Goal: Task Accomplishment & Management: Use online tool/utility

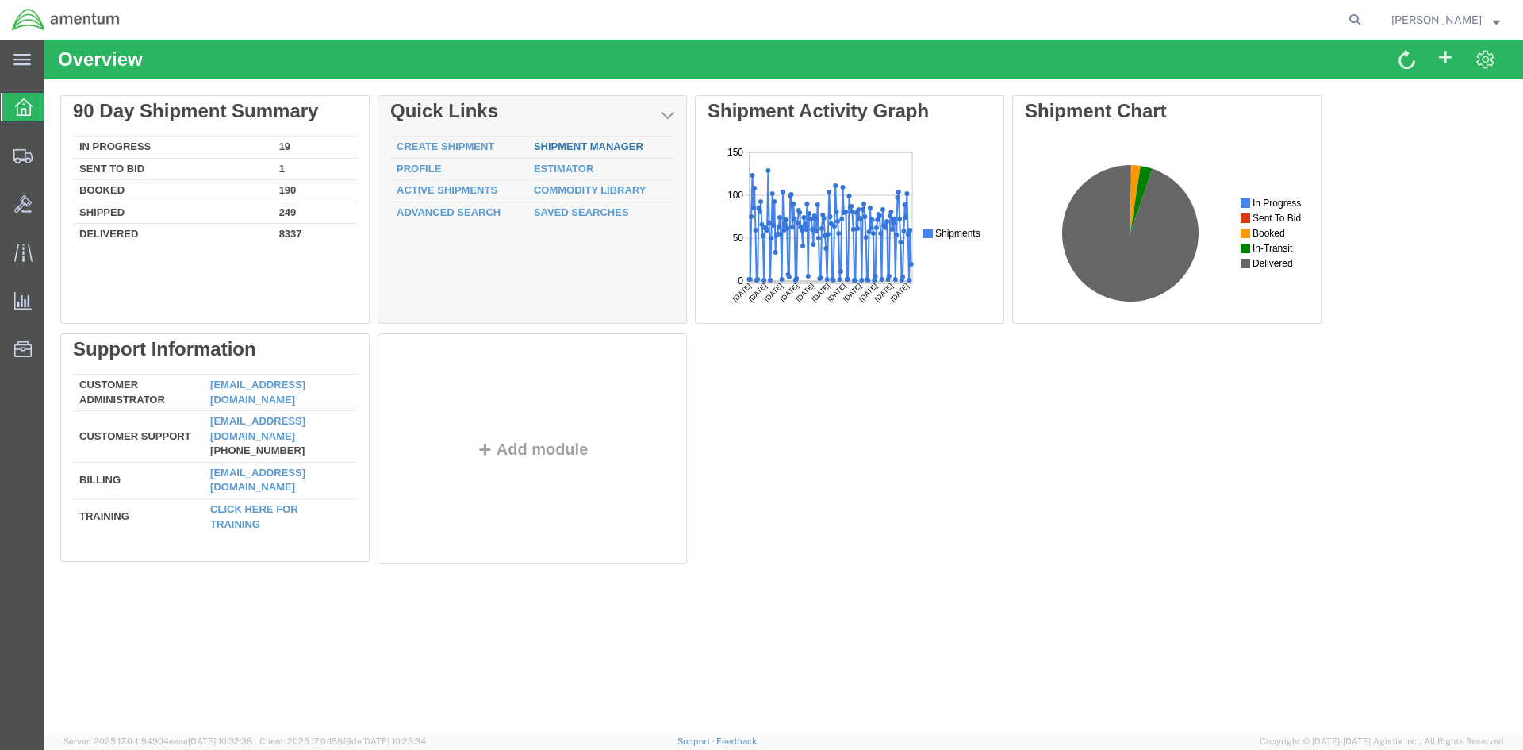
click at [585, 150] on link "Shipment Manager" at bounding box center [588, 146] width 109 height 12
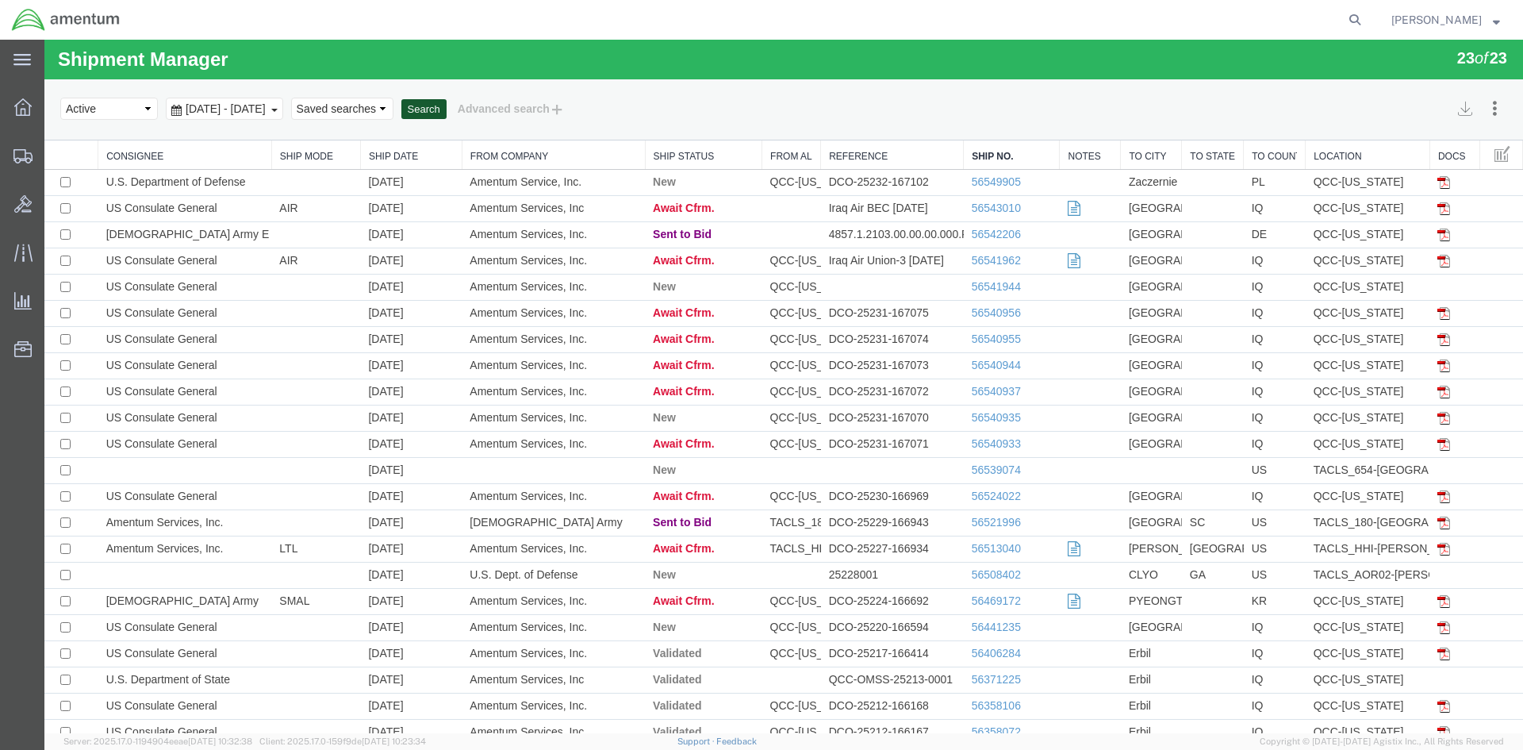
click at [447, 113] on button "Search" at bounding box center [423, 109] width 45 height 21
click at [447, 115] on button "Search" at bounding box center [423, 109] width 45 height 21
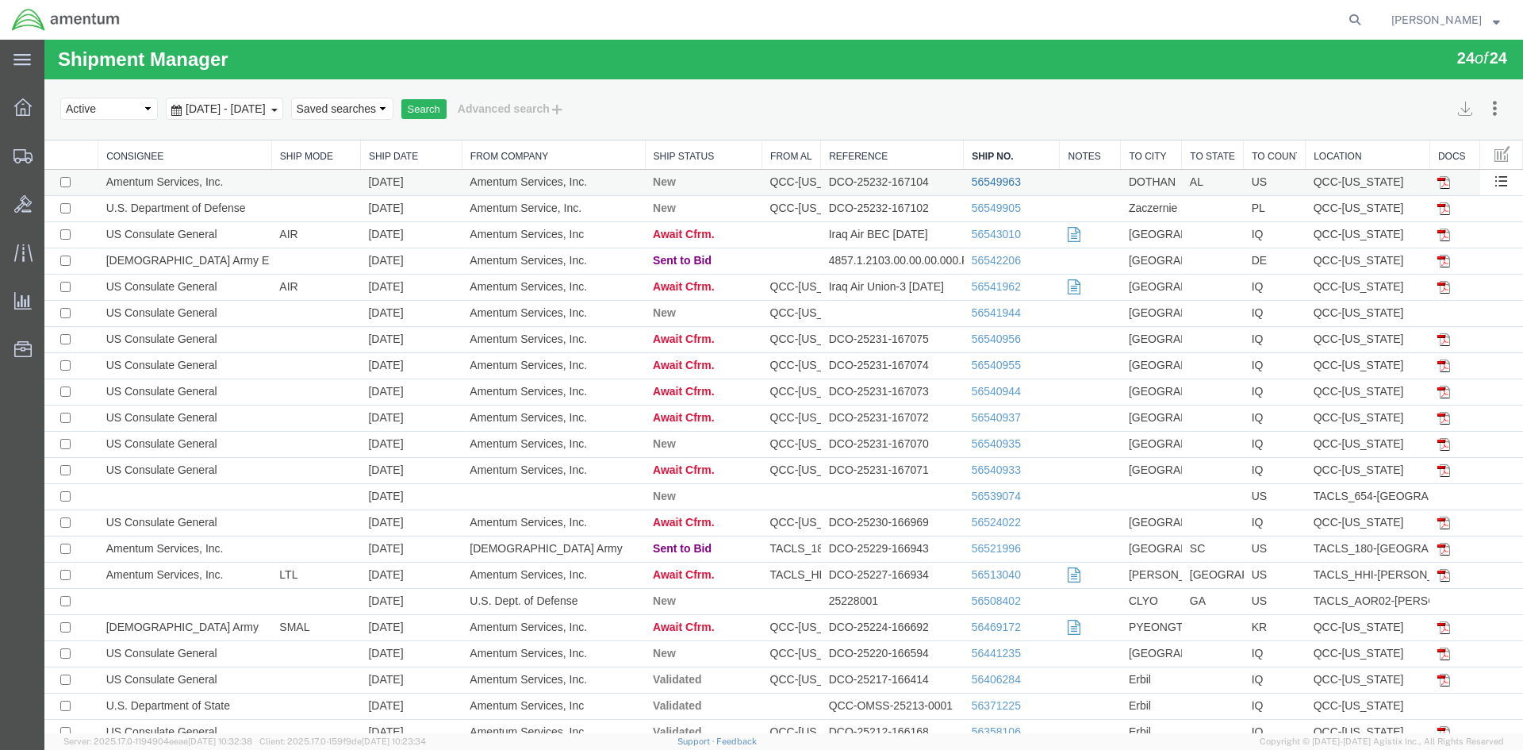
click at [978, 183] on link "56549963" at bounding box center [996, 181] width 49 height 13
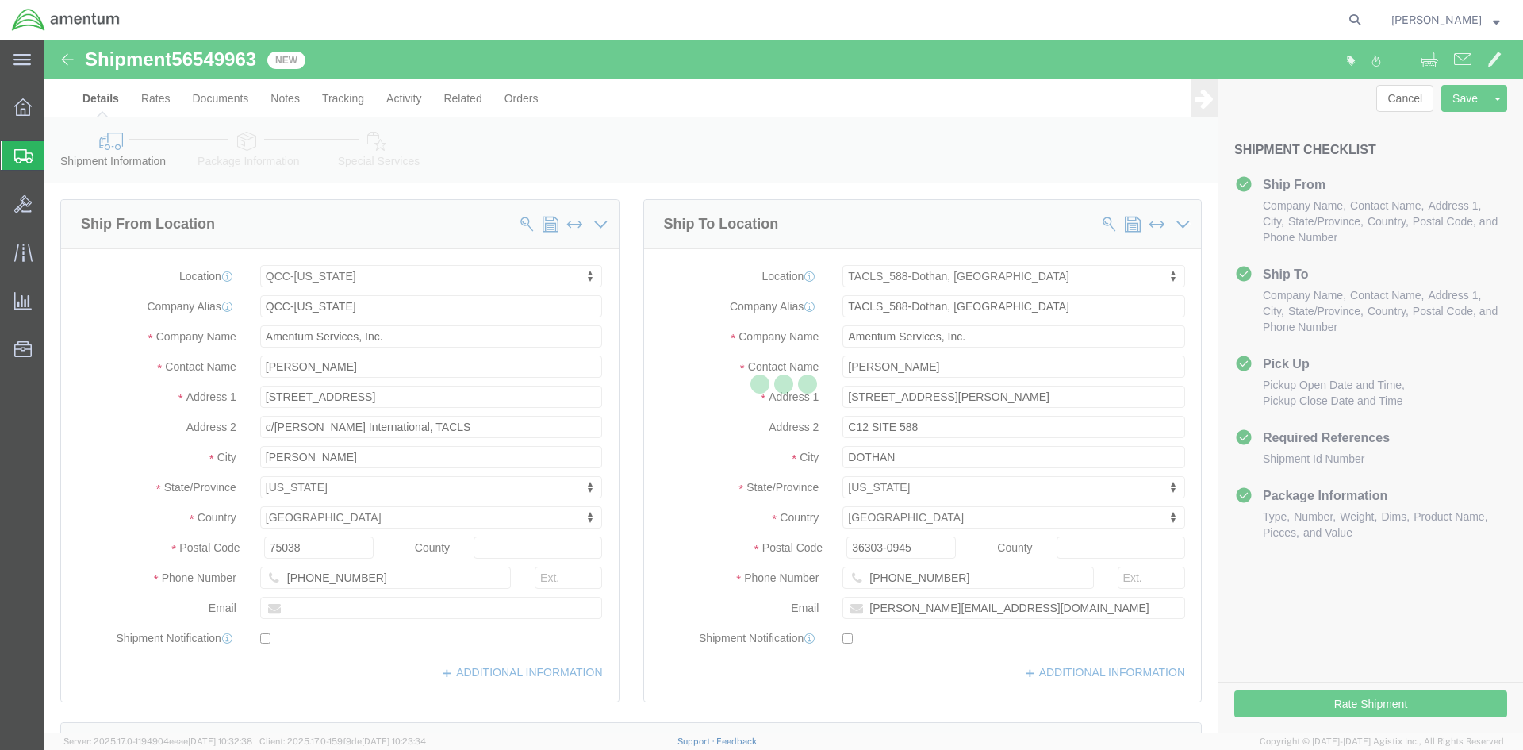
select select "42668"
select select "42706"
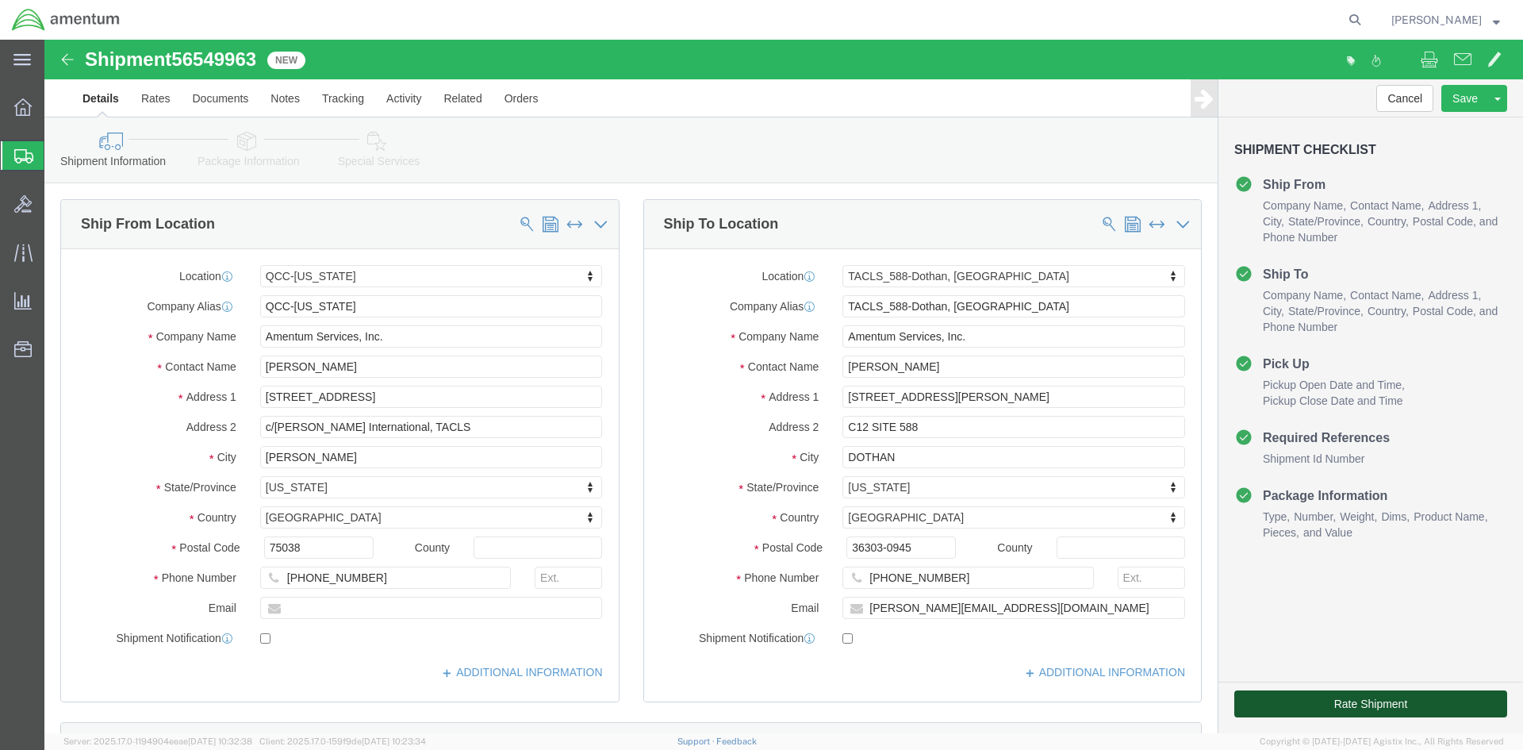
click button "Rate Shipment"
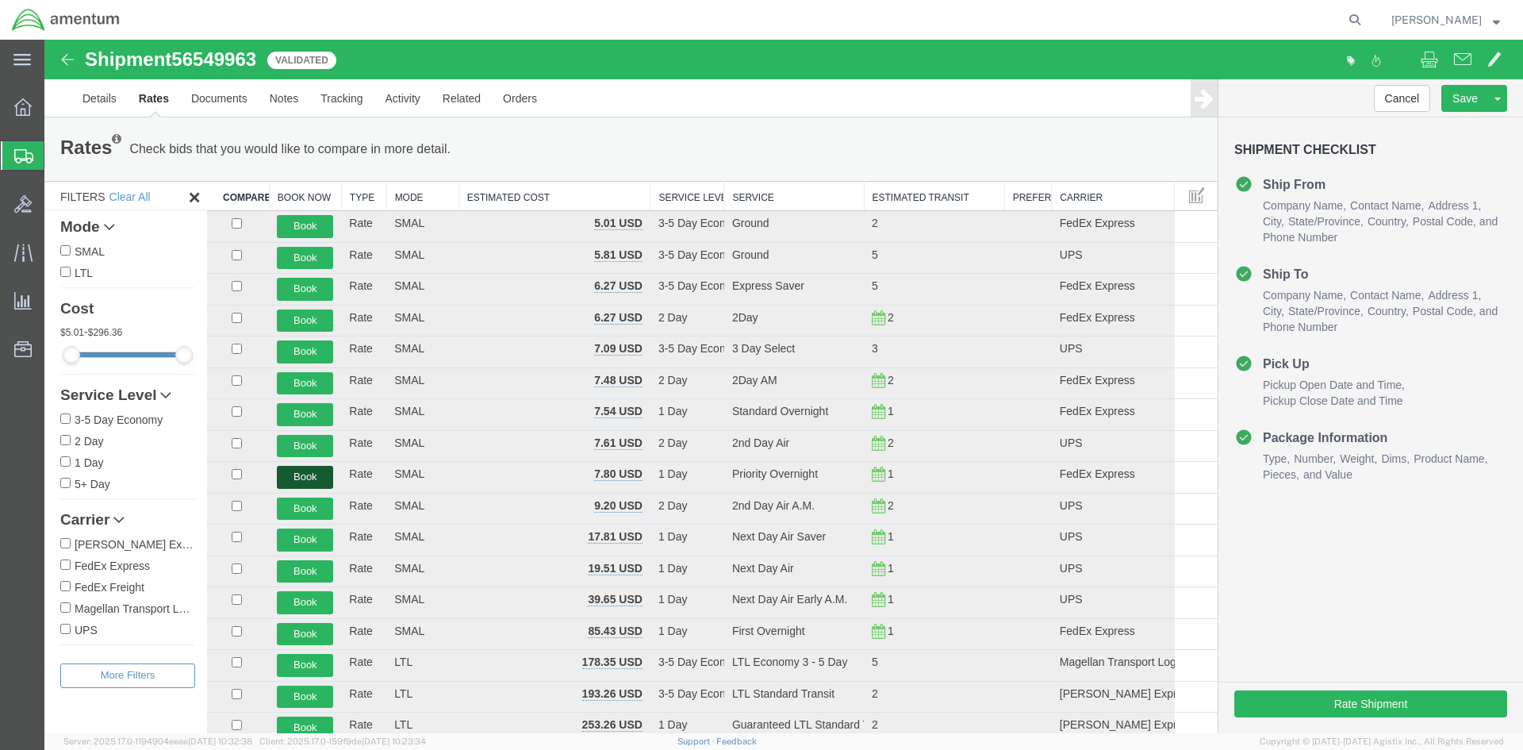
click at [288, 481] on button "Book" at bounding box center [305, 477] width 56 height 23
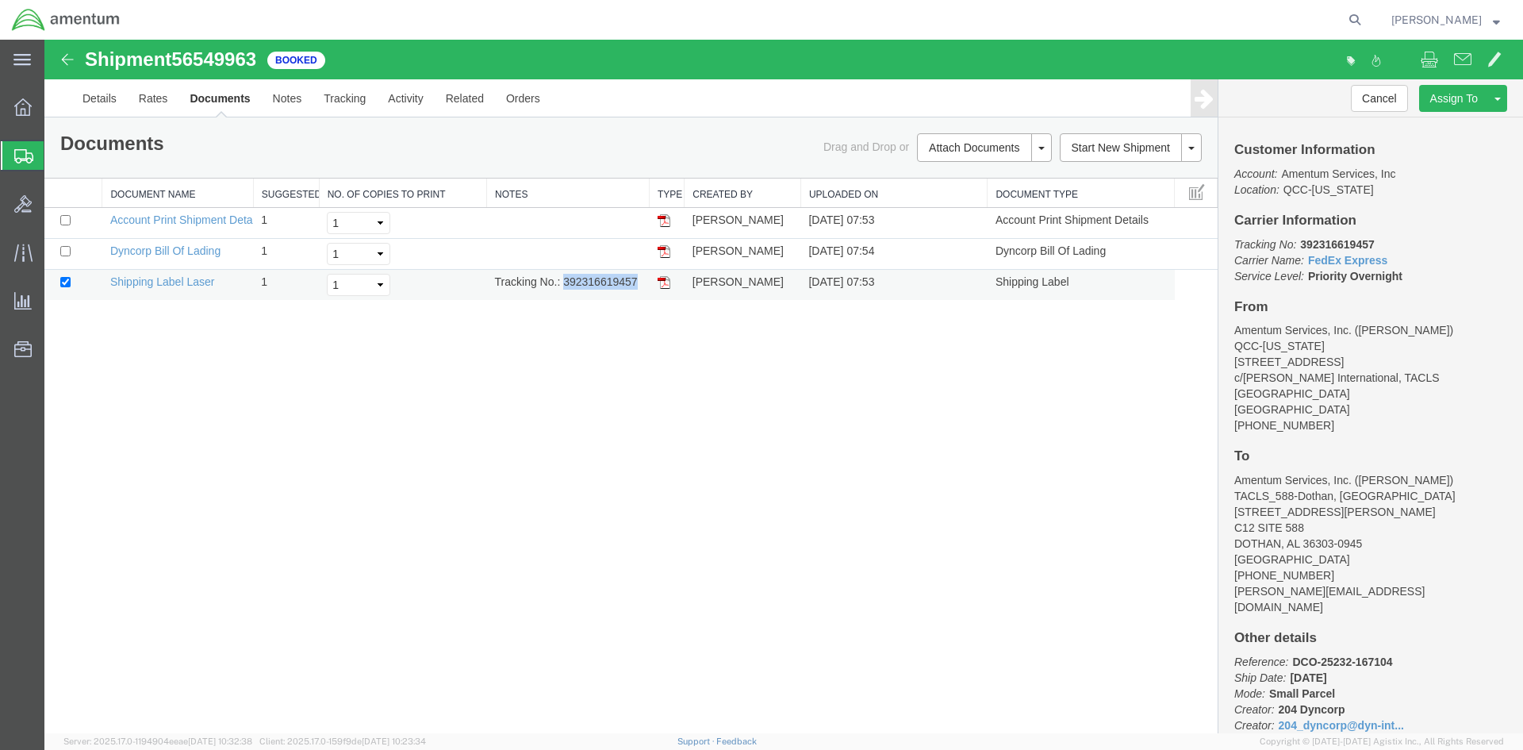
drag, startPoint x: 564, startPoint y: 280, endPoint x: 635, endPoint y: 281, distance: 70.6
click at [637, 277] on td "Tracking No.: 392316619457" at bounding box center [568, 285] width 163 height 31
copy td "392316619457"
drag, startPoint x: 660, startPoint y: 286, endPoint x: 56, endPoint y: 326, distance: 605.8
click at [660, 286] on img at bounding box center [664, 282] width 13 height 13
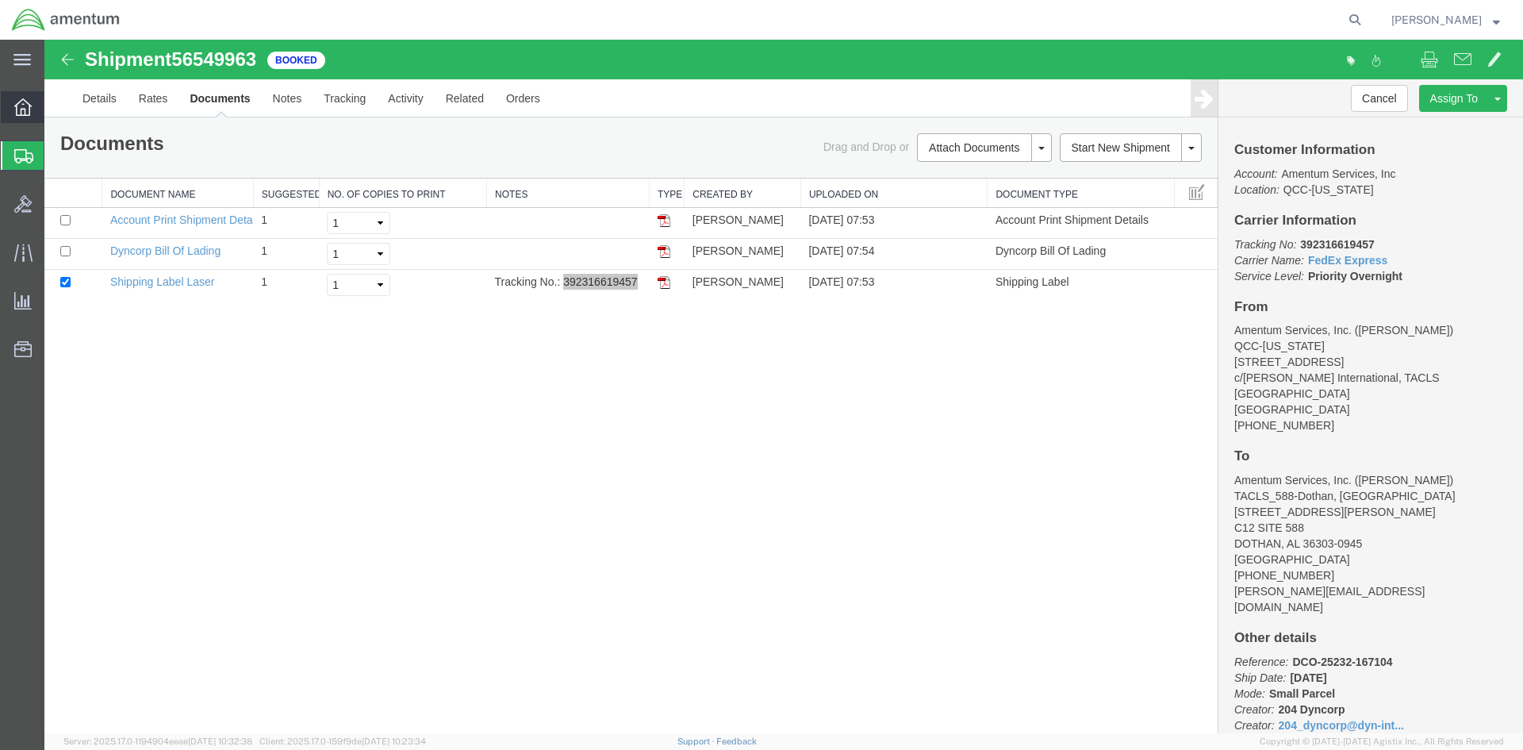
click at [55, 104] on span "Overview" at bounding box center [49, 107] width 11 height 32
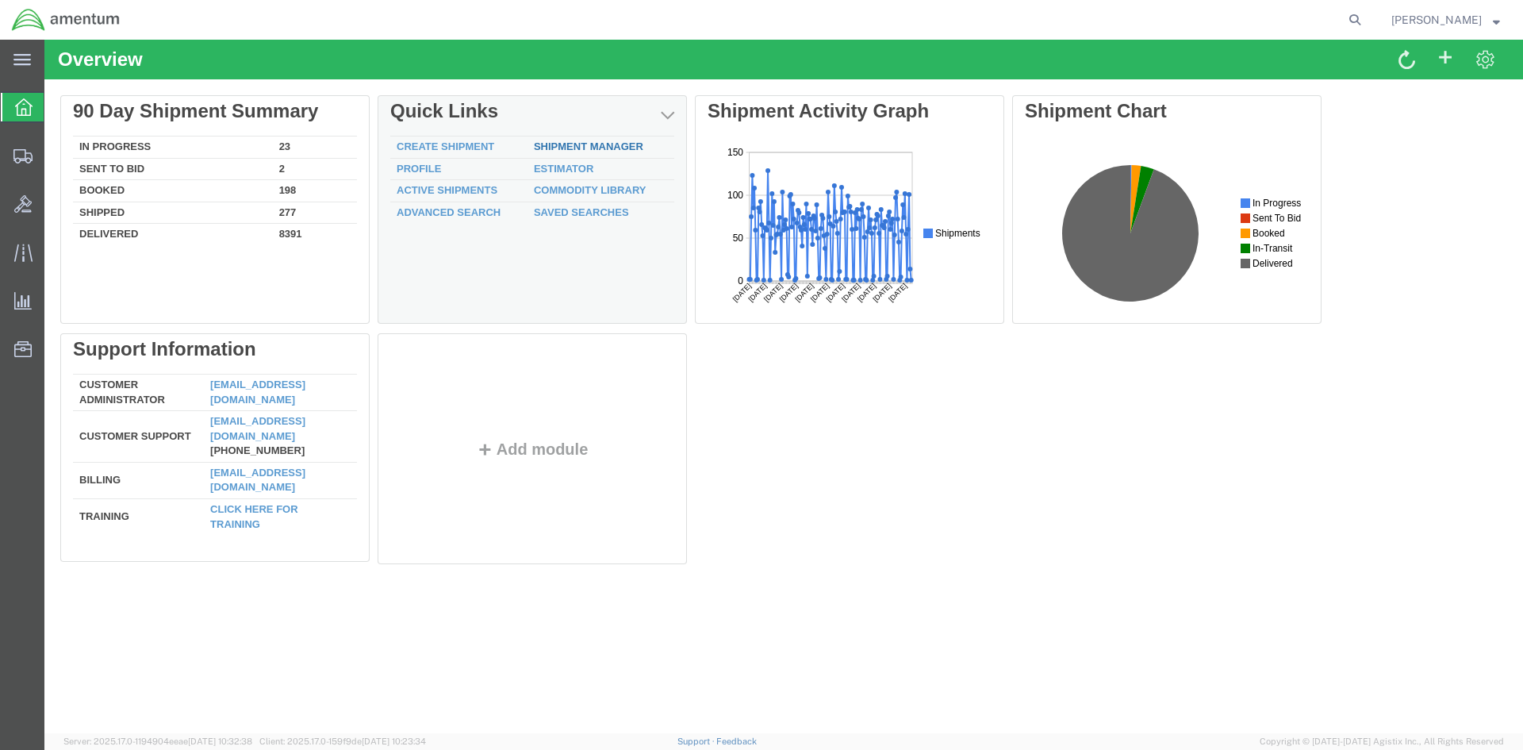
click at [550, 144] on link "Shipment Manager" at bounding box center [588, 146] width 109 height 12
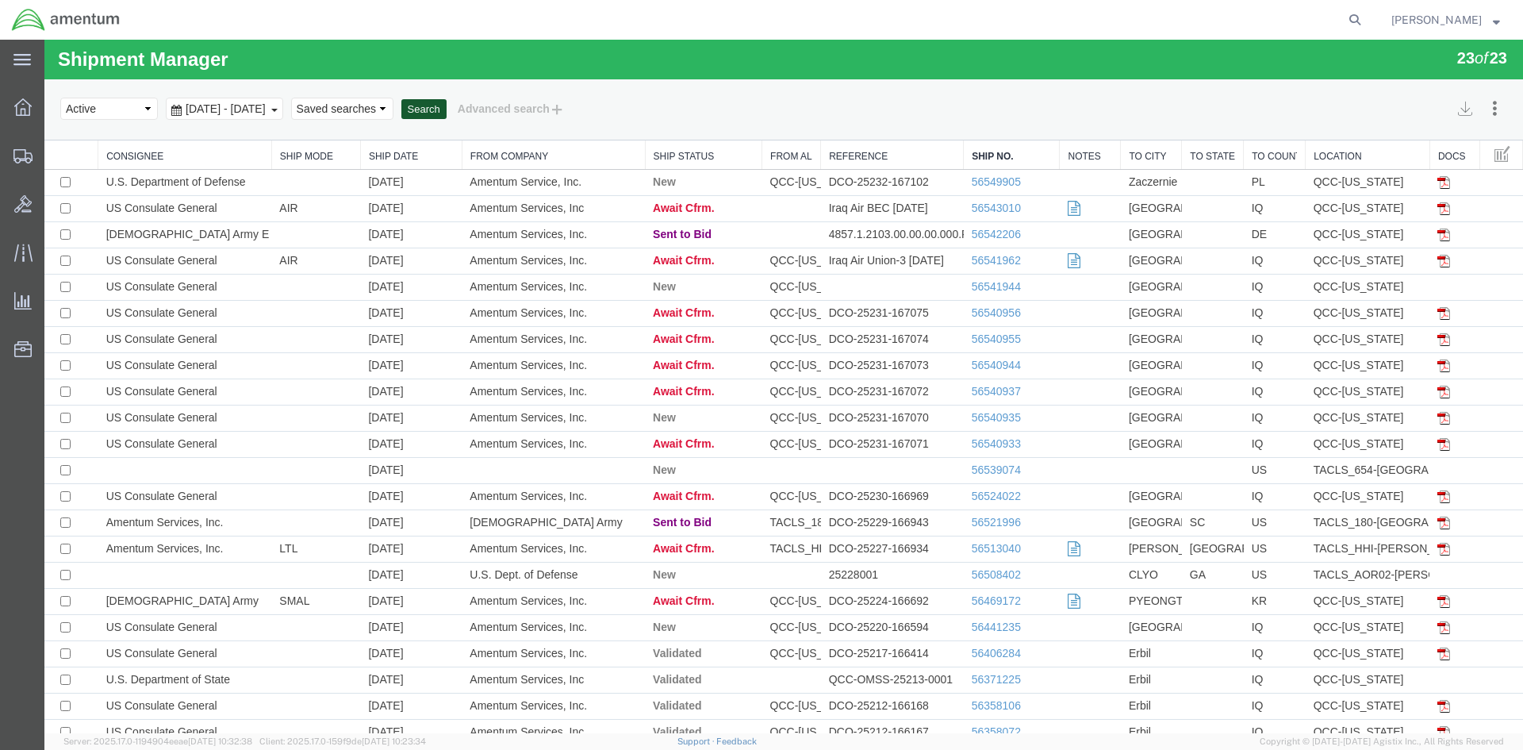
click at [447, 105] on button "Search" at bounding box center [423, 109] width 45 height 21
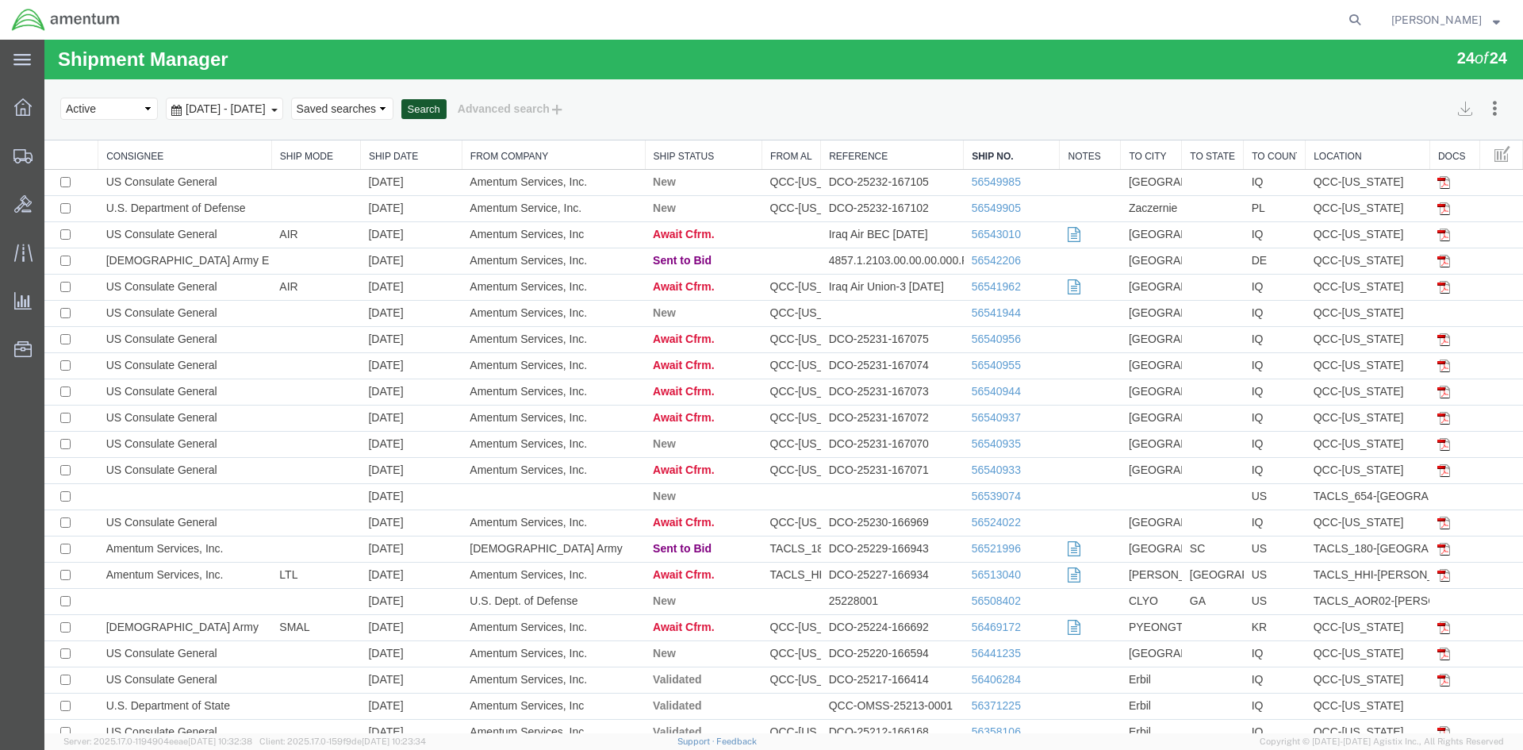
click at [447, 114] on button "Search" at bounding box center [423, 109] width 45 height 21
click at [447, 110] on button "Search" at bounding box center [423, 109] width 45 height 21
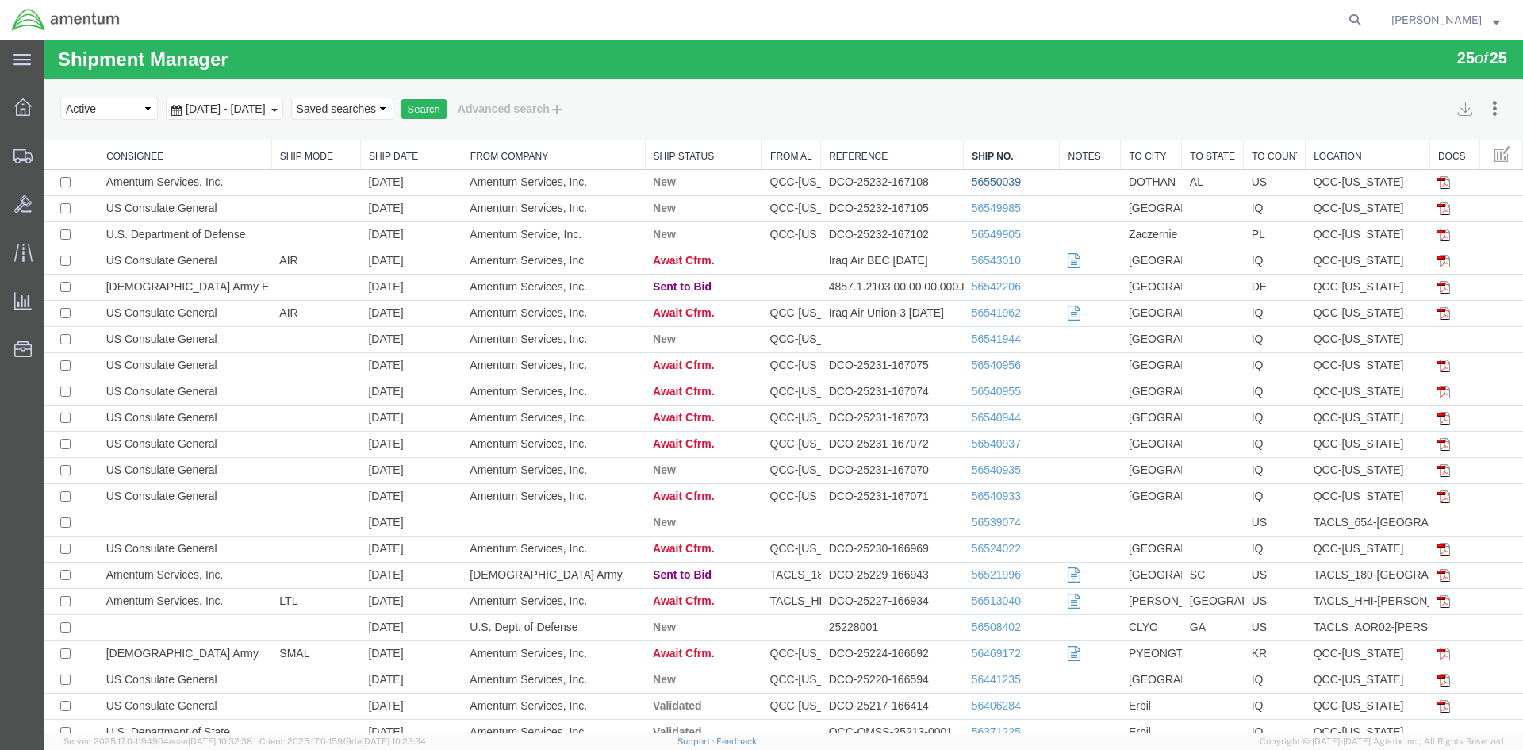
click at [987, 186] on link "56550039" at bounding box center [996, 181] width 49 height 13
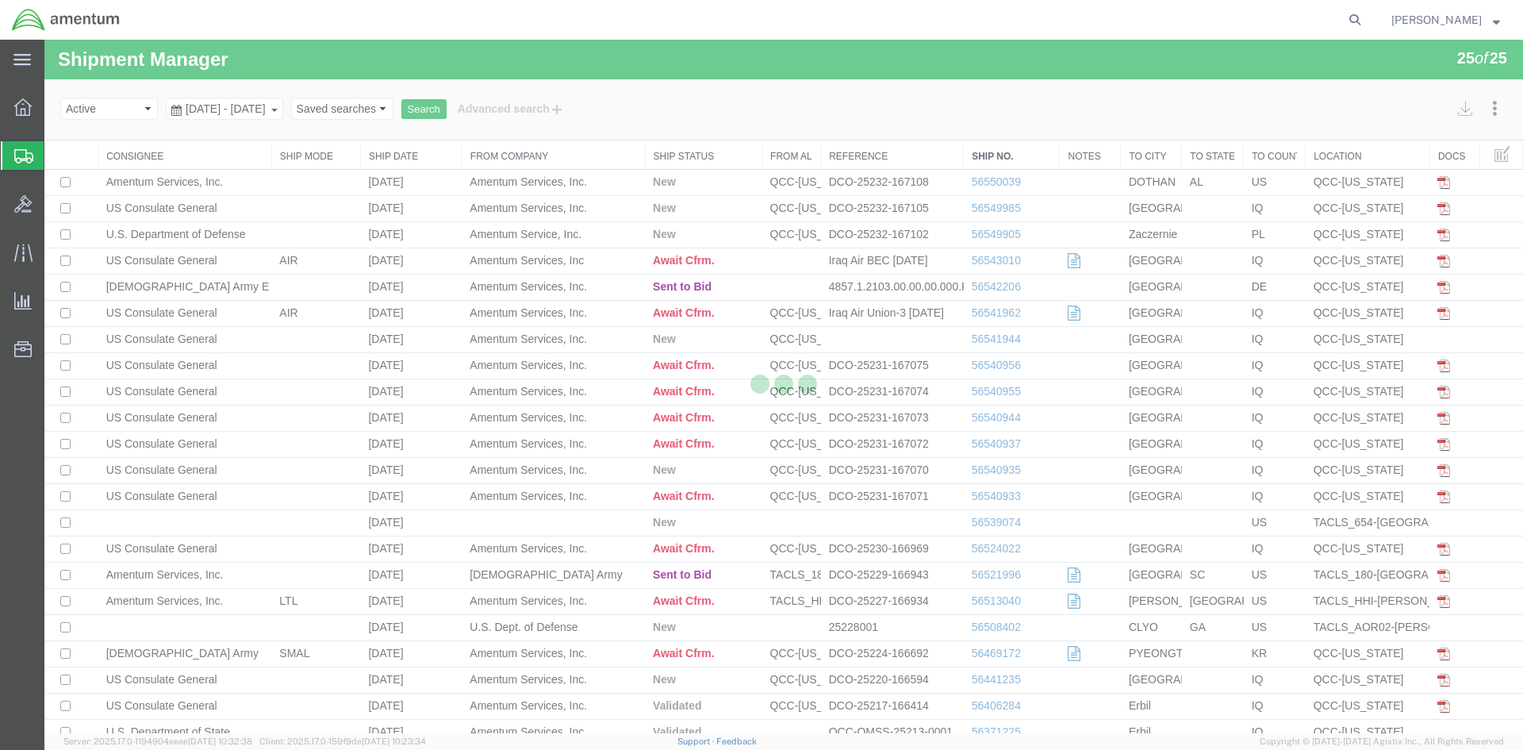
select select "42668"
select select "42706"
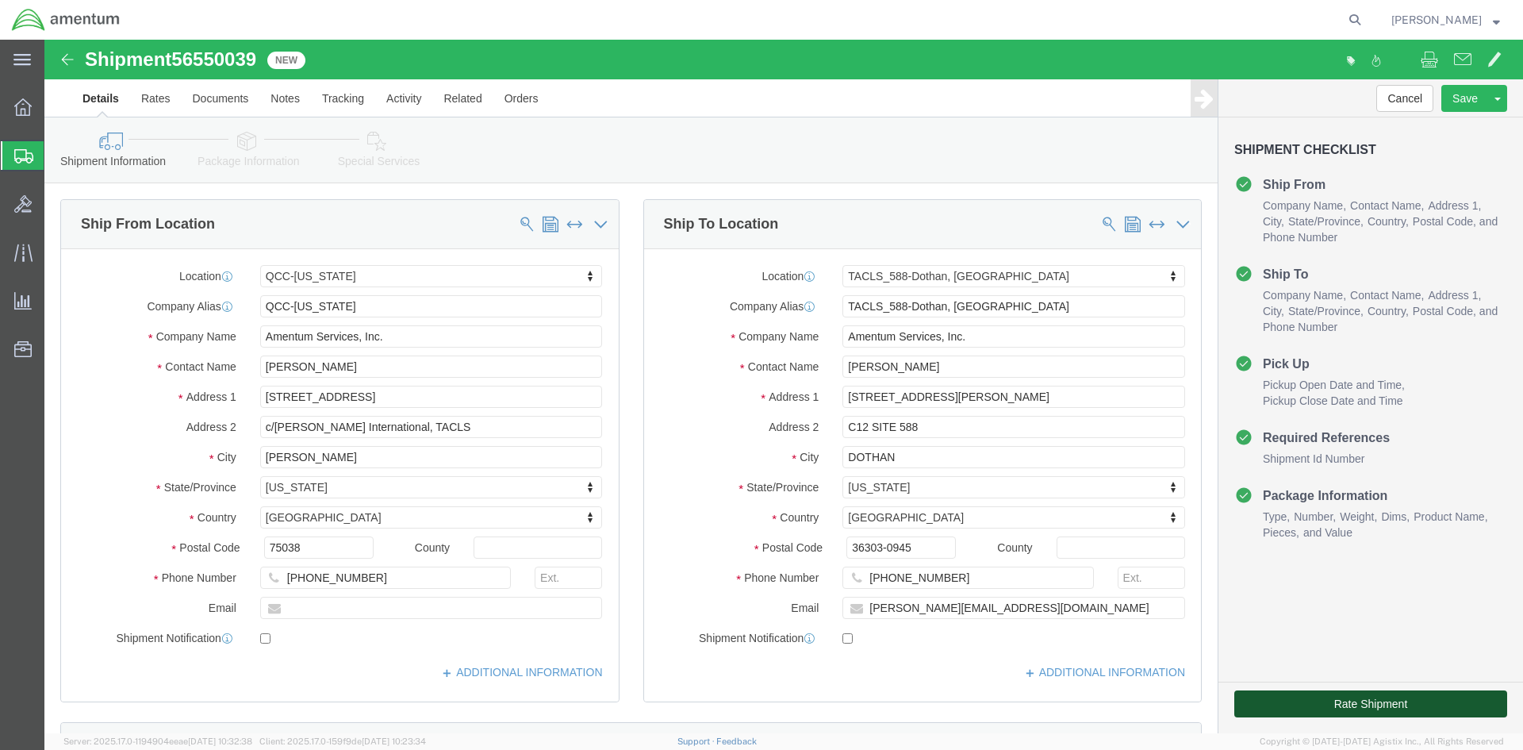
click button "Rate Shipment"
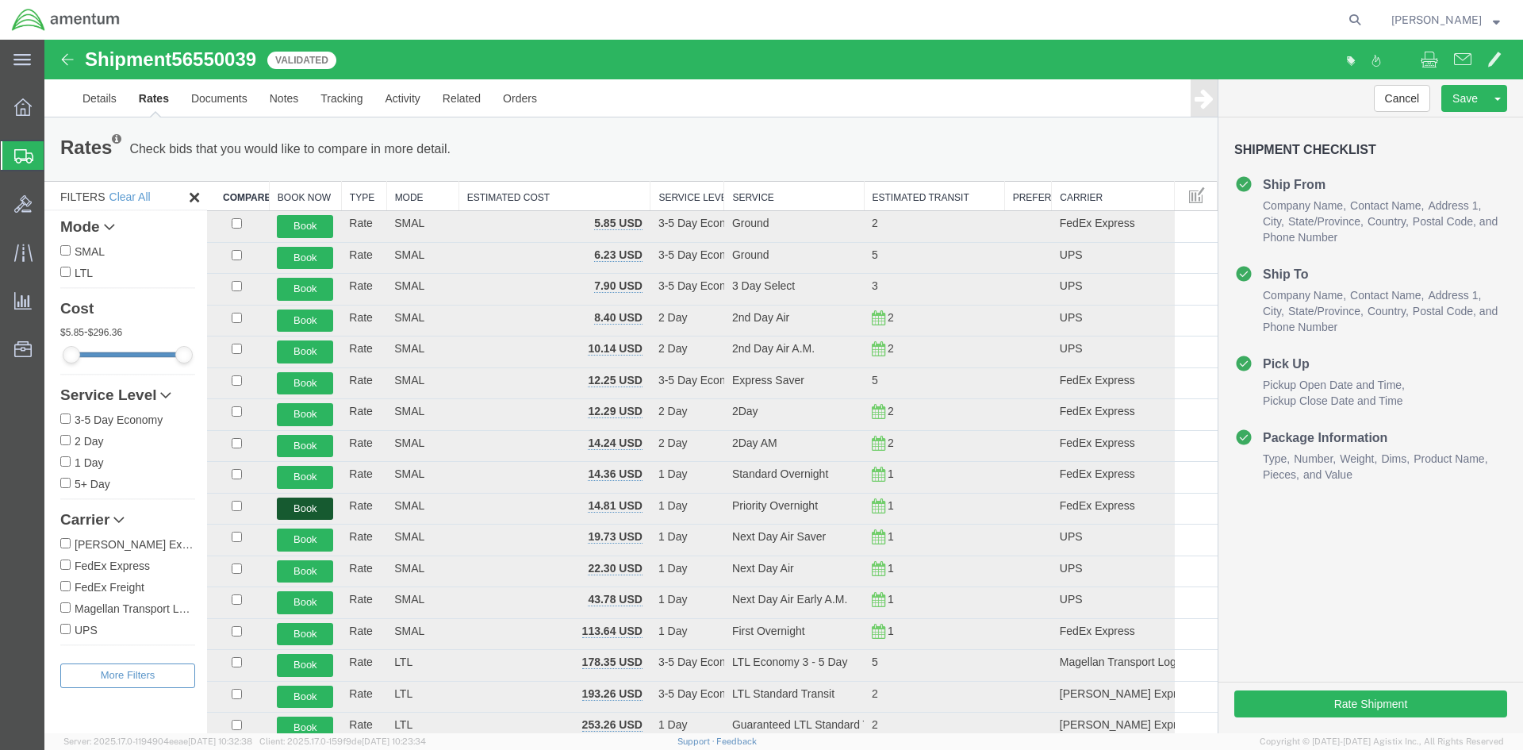
click at [292, 507] on button "Book" at bounding box center [305, 508] width 56 height 23
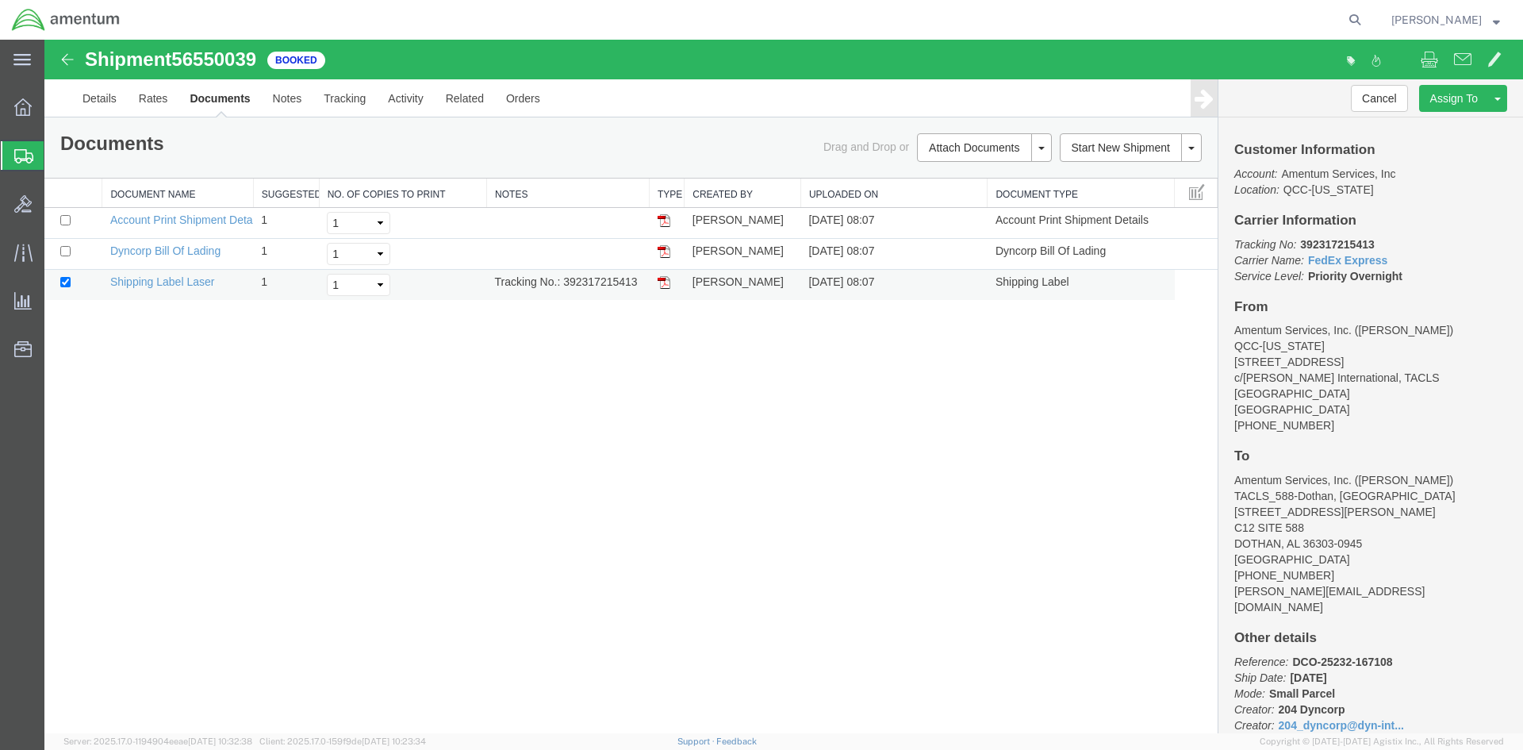
drag, startPoint x: 562, startPoint y: 283, endPoint x: 645, endPoint y: 286, distance: 82.6
click at [645, 286] on td "Tracking No.: 392317215413" at bounding box center [568, 285] width 163 height 31
copy td "392317215413"
drag, startPoint x: 44, startPoint y: 431, endPoint x: 663, endPoint y: 282, distance: 636.5
click at [663, 282] on img at bounding box center [664, 282] width 13 height 13
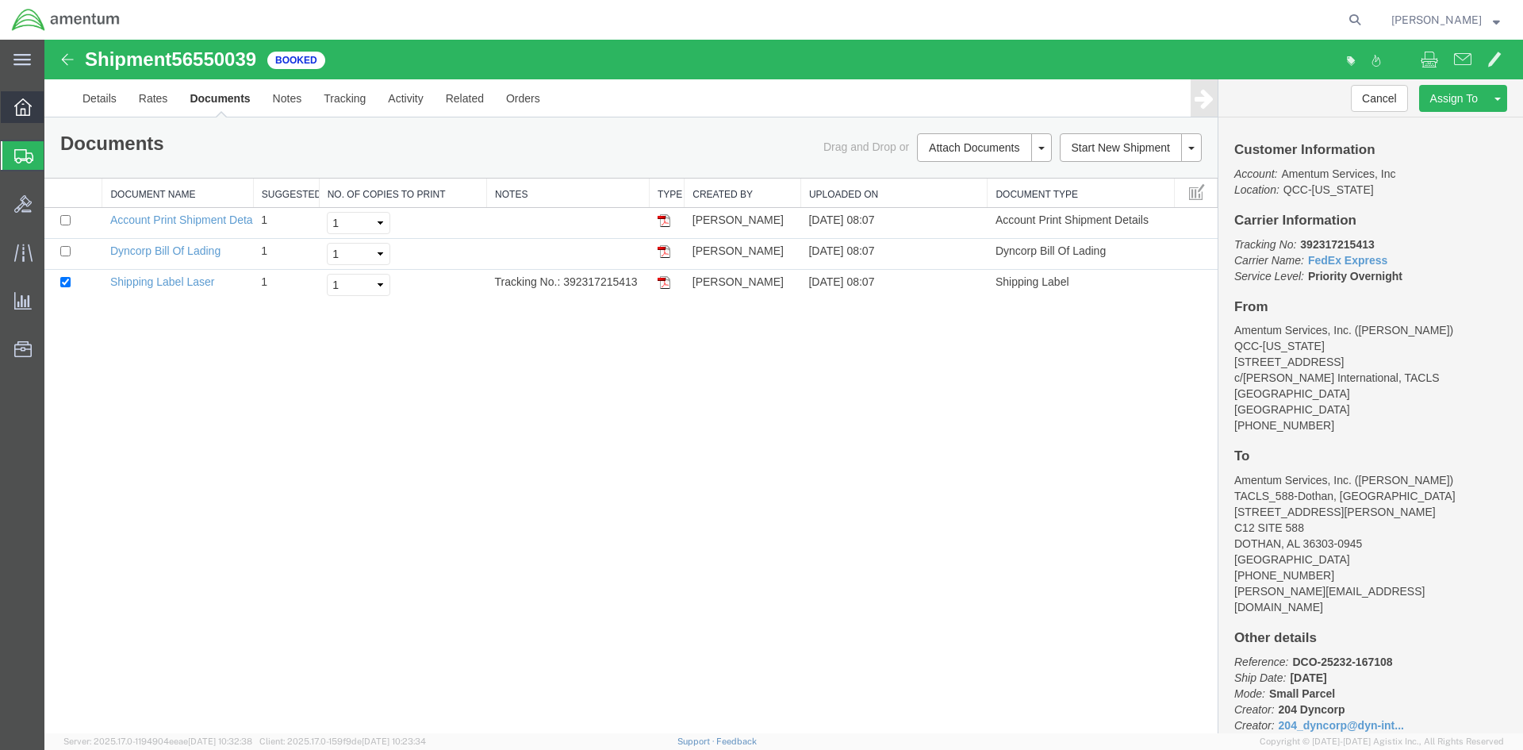
click at [27, 111] on icon at bounding box center [22, 106] width 17 height 17
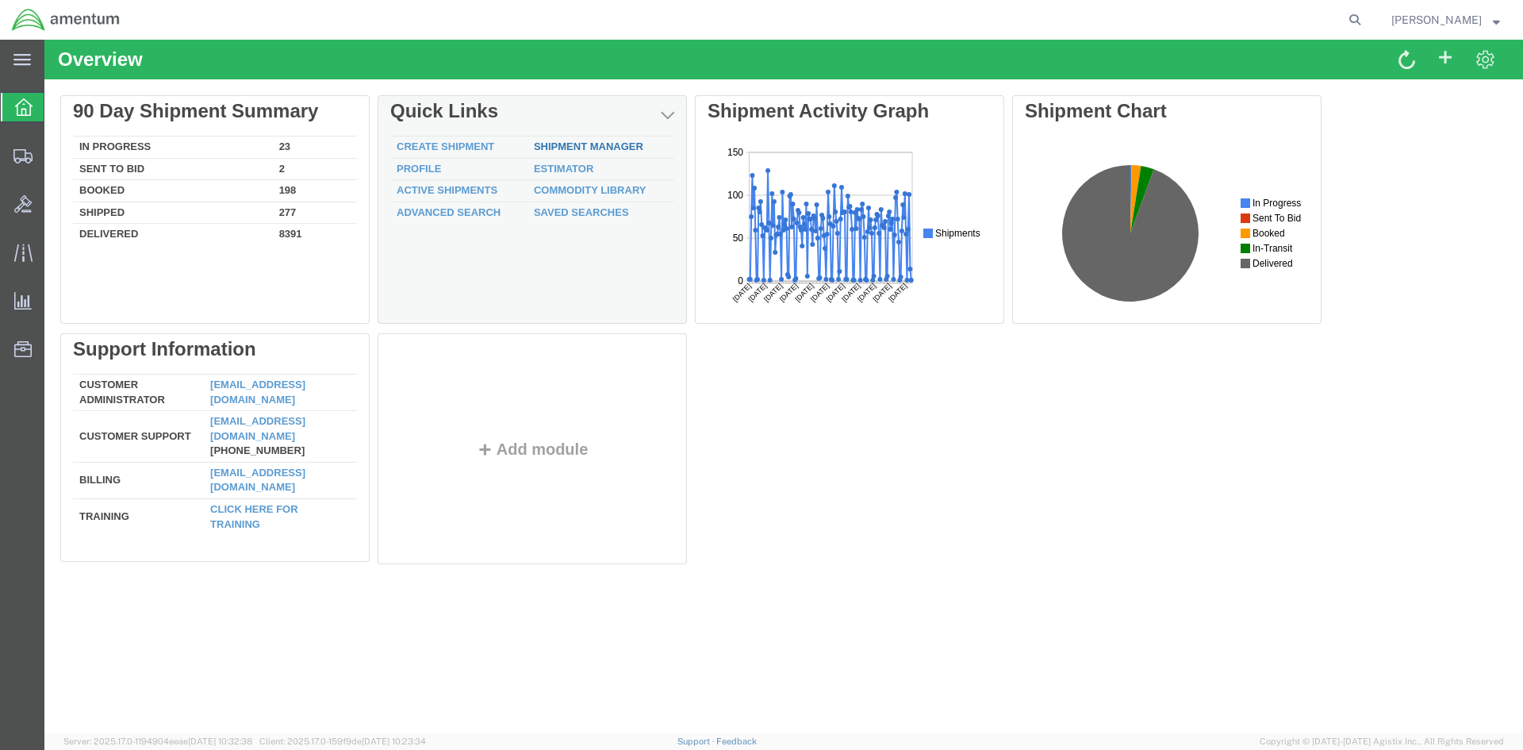
click at [569, 148] on link "Shipment Manager" at bounding box center [588, 146] width 109 height 12
